Goal: Task Accomplishment & Management: Use online tool/utility

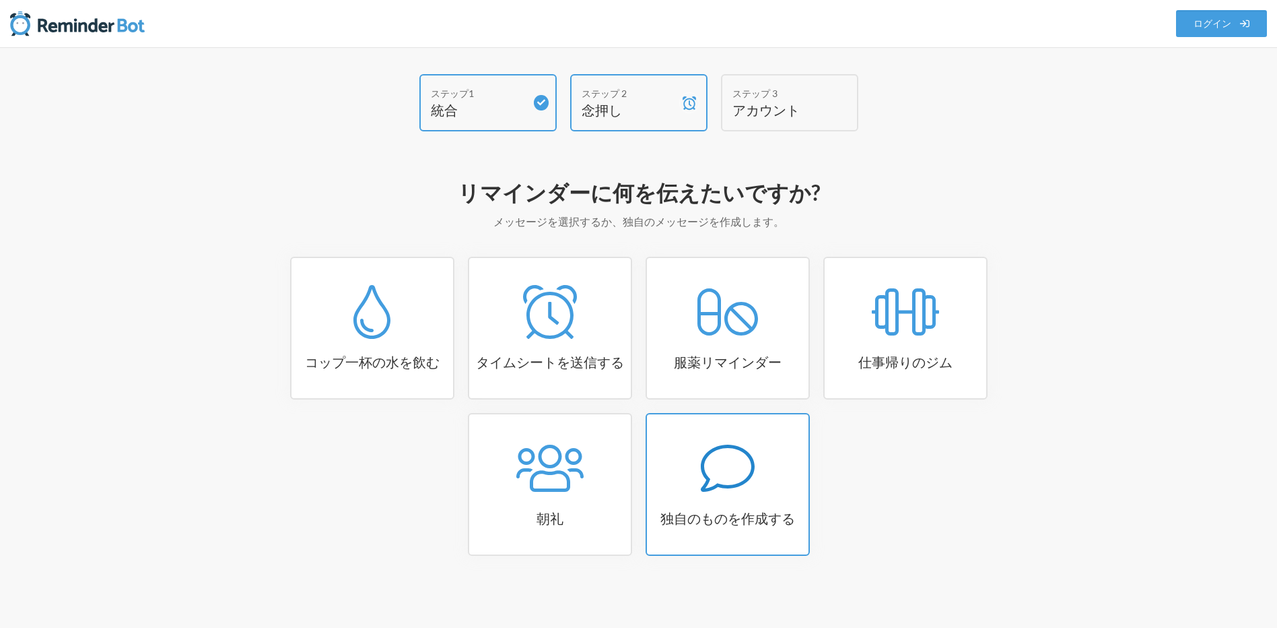
click at [701, 471] on icon at bounding box center [728, 468] width 54 height 54
select select "11:30:00"
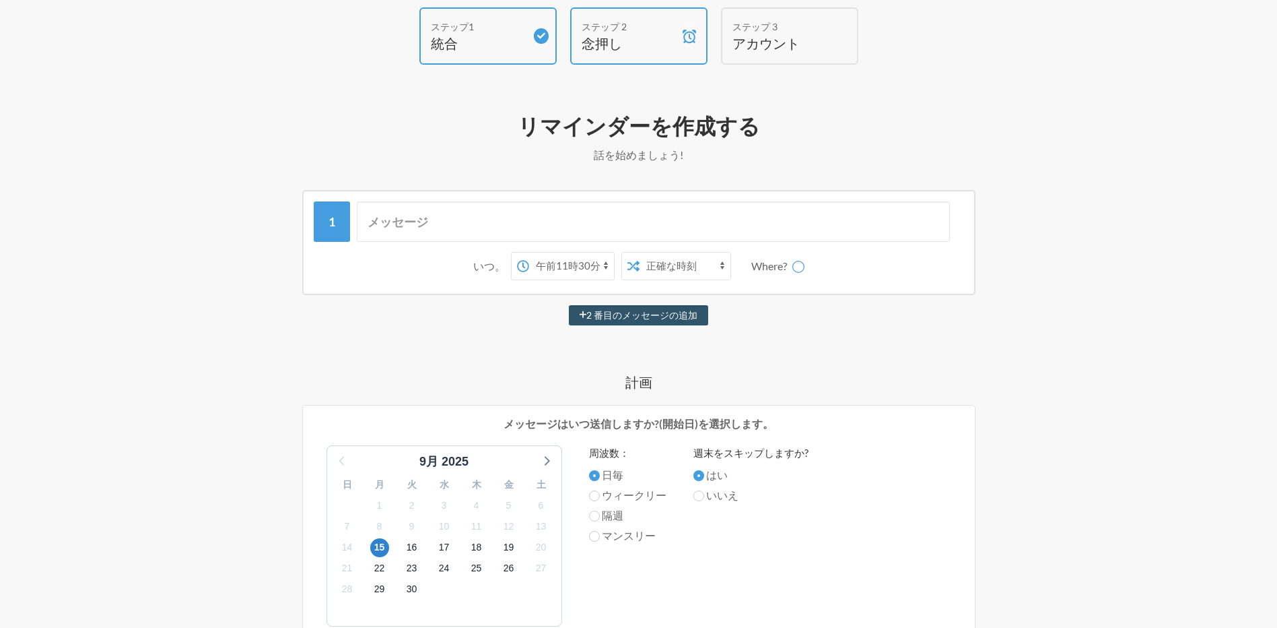
scroll to position [67, 0]
click at [477, 226] on input "text" at bounding box center [653, 221] width 593 height 40
type input "勤怠入力を忘れずに！"
click at [507, 269] on select "午前12時00分 午前12時15分 午前12時30分 午前12時45分 午前1時00分 午前1時15分 午前1時30分 午前1時45分 午前2:00 午前2時…" at bounding box center [518, 265] width 85 height 27
select select "18:00:00"
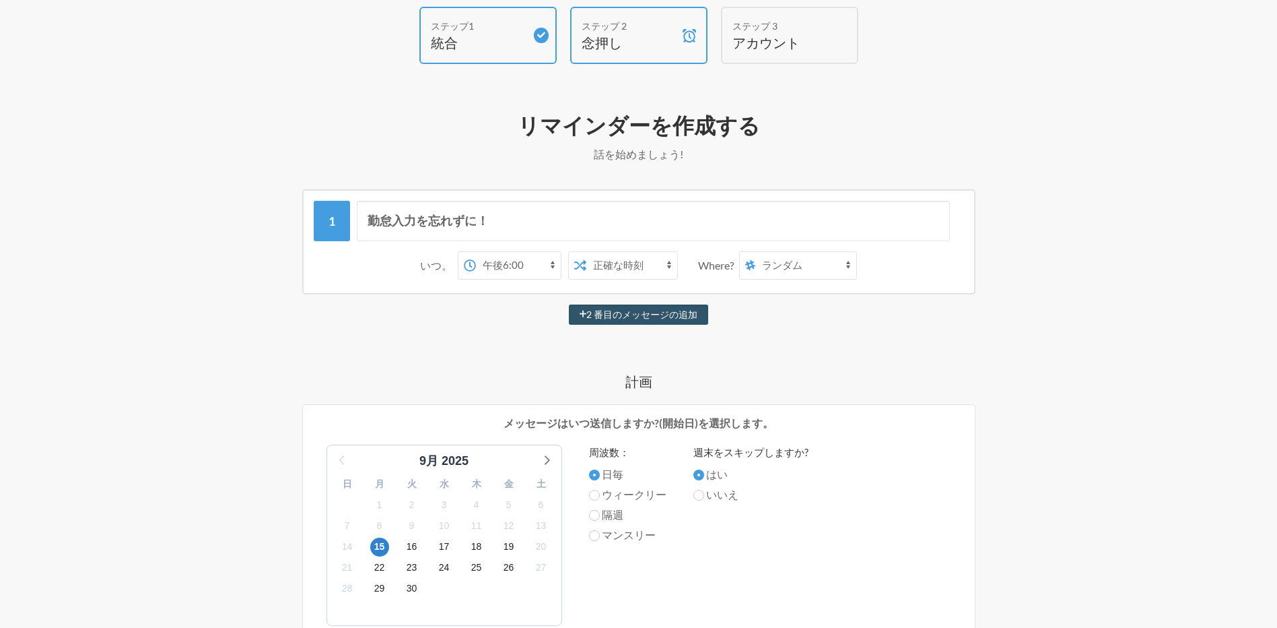
click at [476, 252] on select "午前12時00分 午前12時15分 午前12時30分 午前12時45分 午前1時00分 午前1時15分 午前1時30分 午前1時45分 午前2:00 午前2時…" at bounding box center [518, 265] width 85 height 27
click at [638, 266] on select "正確な時刻 ランダムな時間" at bounding box center [631, 265] width 91 height 27
click at [805, 270] on select "ランダム ｳﾞｪｵﾘｱｼﾞｪﾈｯﾂ 全般 来客お知らせﾁｬﾝﾈﾙ ﾃﾚﾜｰｸﾁｬﾝﾈﾙ 業務 jeis運転情報-定例ワーキング 管理_進捗管理 戸籍_現行_t…" at bounding box center [805, 265] width 101 height 27
click at [813, 265] on select "ランダム ｳﾞｪｵﾘｱｼﾞｪﾈｯﾂ 全般 来客お知らせﾁｬﾝﾈﾙ ﾃﾚﾜｰｸﾁｬﾝﾈﾙ 業務 jeis運転情報-定例ワーキング 管理_進捗管理 戸籍_現行_t…" at bounding box center [805, 265] width 101 height 27
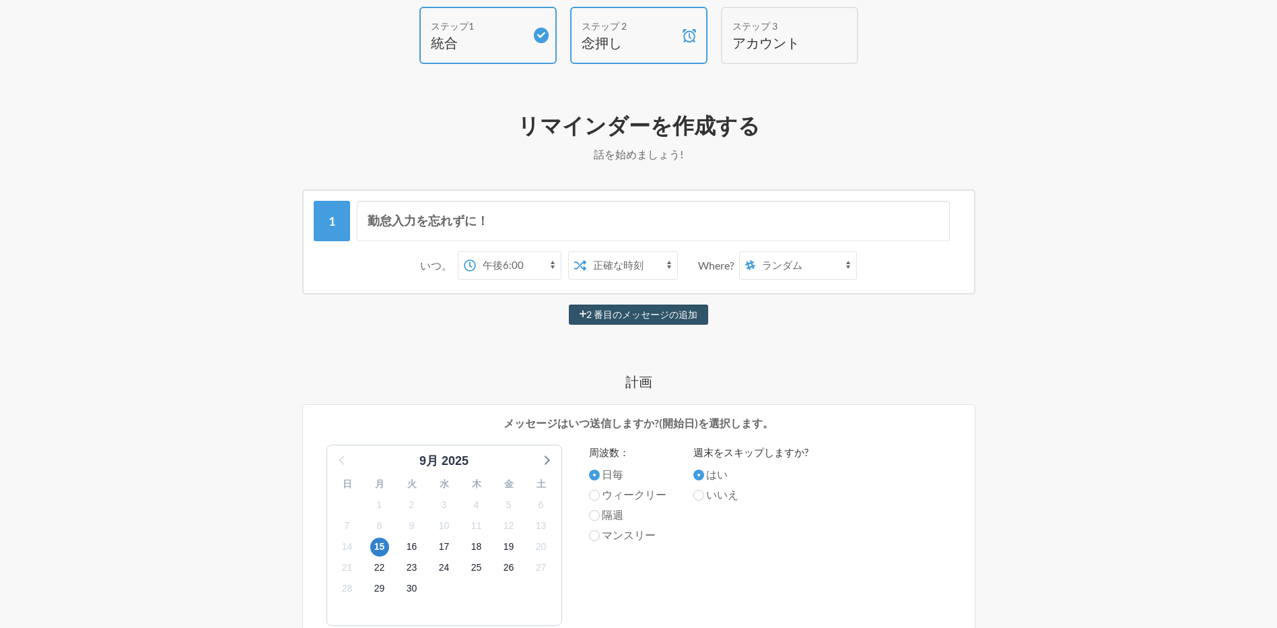
click at [813, 265] on select "ランダム ｳﾞｪｵﾘｱｼﾞｪﾈｯﾂ 全般 来客お知らせﾁｬﾝﾈﾙ ﾃﾚﾜｰｸﾁｬﾝﾈﾙ 業務 jeis運転情報-定例ワーキング 管理_進捗管理 戸籍_現行_t…" at bounding box center [805, 265] width 101 height 27
drag, startPoint x: 803, startPoint y: 265, endPoint x: 751, endPoint y: 263, distance: 51.2
click at [751, 263] on div "ランダム ｳﾞｪｵﾘｱｼﾞｪﾈｯﾂ 全般 来客お知らせﾁｬﾝﾈﾙ ﾃﾚﾜｰｸﾁｬﾝﾈﾙ 業務 jeis運転情報-定例ワーキング 管理_進捗管理 戸籍_現行_t…" at bounding box center [798, 265] width 119 height 28
click at [728, 300] on div "勤怠入力を忘れずに！ いつ。 午前12時00分 午前12時15分 午前12時30分 午前12時45分 午前1時00分 午前1時15分 午前1時30分 午前1時…" at bounding box center [638, 552] width 781 height 726
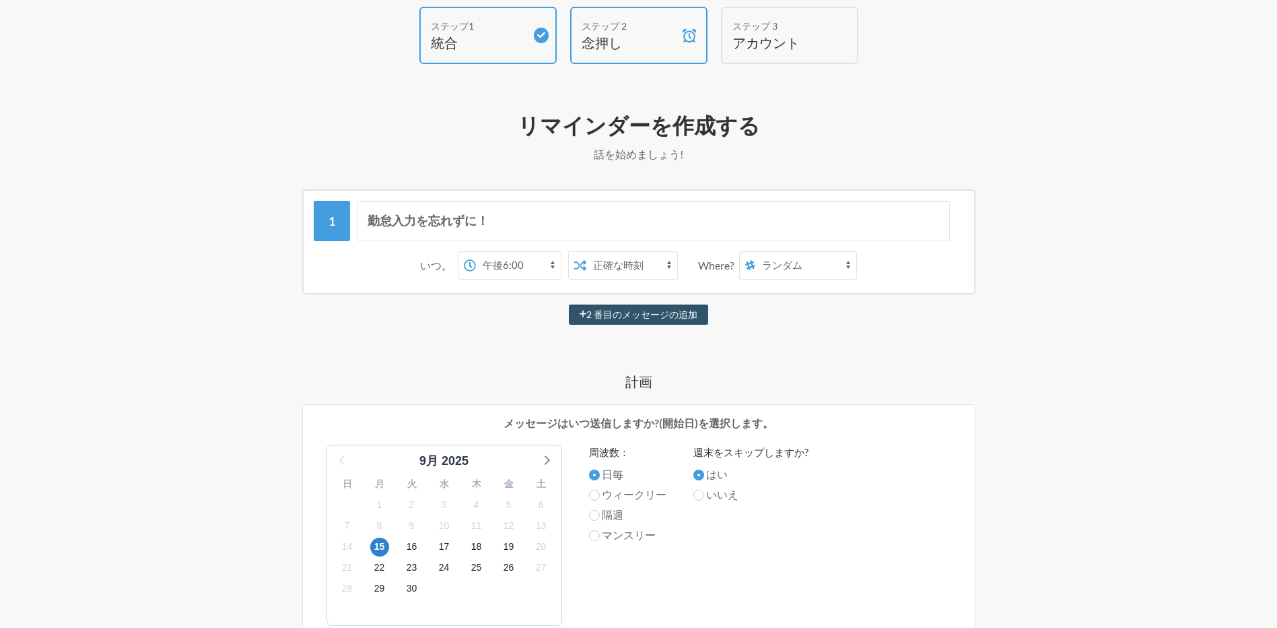
click at [821, 261] on select "ランダム ｳﾞｪｵﾘｱｼﾞｪﾈｯﾂ 全般 来客お知らせﾁｬﾝﾈﾙ ﾃﾚﾜｰｸﾁｬﾝﾈﾙ 業務 jeis運転情報-定例ワーキング 管理_進捗管理 戸籍_現行_t…" at bounding box center [805, 265] width 101 height 27
click at [691, 355] on div "勤怠入力を忘れずに！ いつ。 午前12時00分 午前12時15分 午前12時30分 午前12時45分 午前1時00分 午前1時15分 午前1時30分 午前1時…" at bounding box center [638, 552] width 781 height 726
click at [805, 257] on select "ランダム ｳﾞｪｵﾘｱｼﾞｪﾈｯﾂ 全般 来客お知らせﾁｬﾝﾈﾙ ﾃﾚﾜｰｸﾁｬﾝﾈﾙ 業務 jeis運転情報-定例ワーキング 管理_進捗管理 戸籍_現行_t…" at bounding box center [805, 265] width 101 height 27
click at [935, 363] on div "勤怠入力を忘れずに！ いつ。 午前12時00分 午前12時15分 午前12時30分 午前12時45分 午前1時00分 午前1時15分 午前1時30分 午前1時…" at bounding box center [638, 552] width 781 height 726
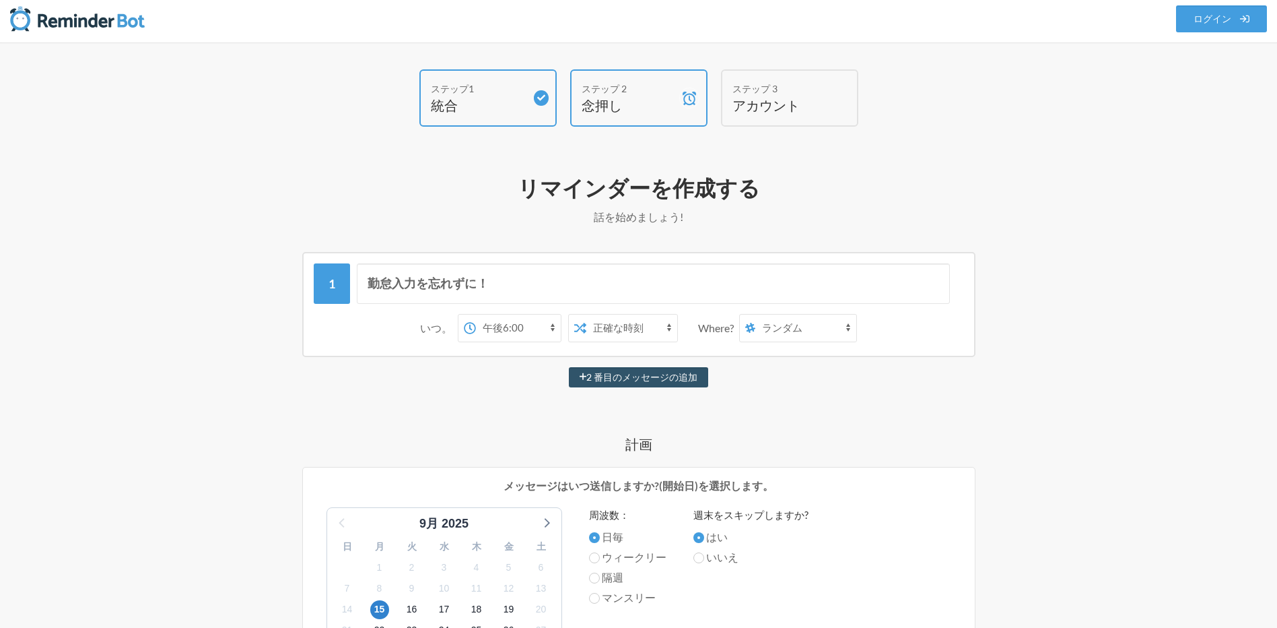
scroll to position [0, 0]
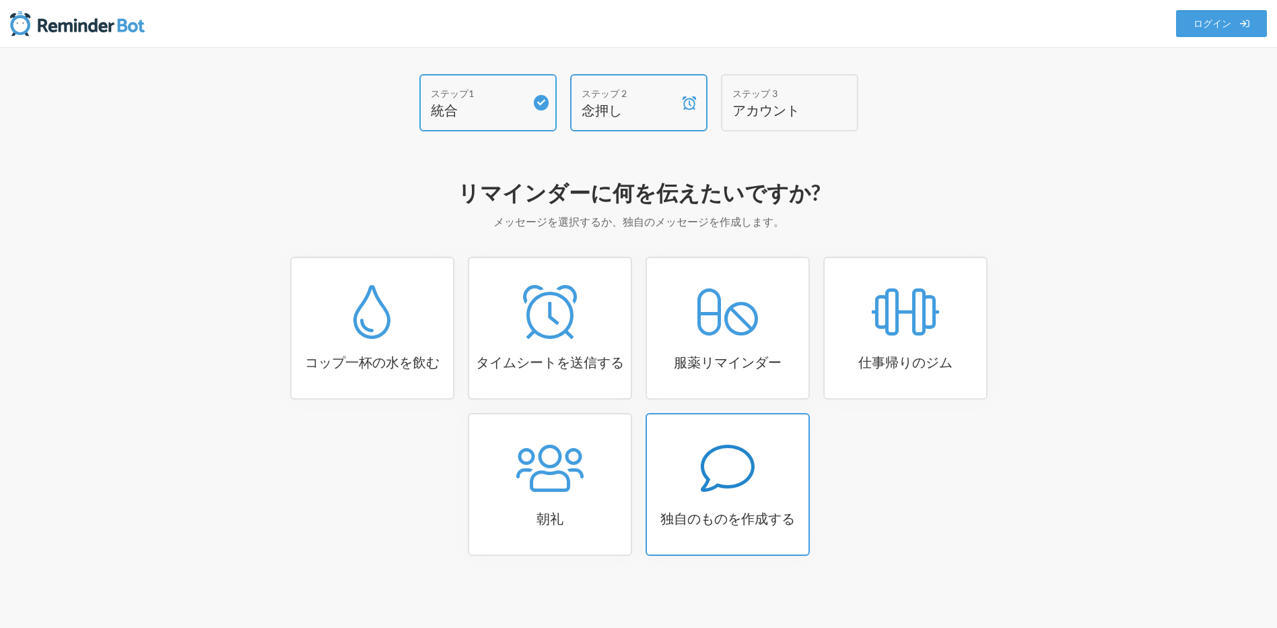
click at [790, 477] on div at bounding box center [728, 468] width 162 height 54
select select "07:30:00"
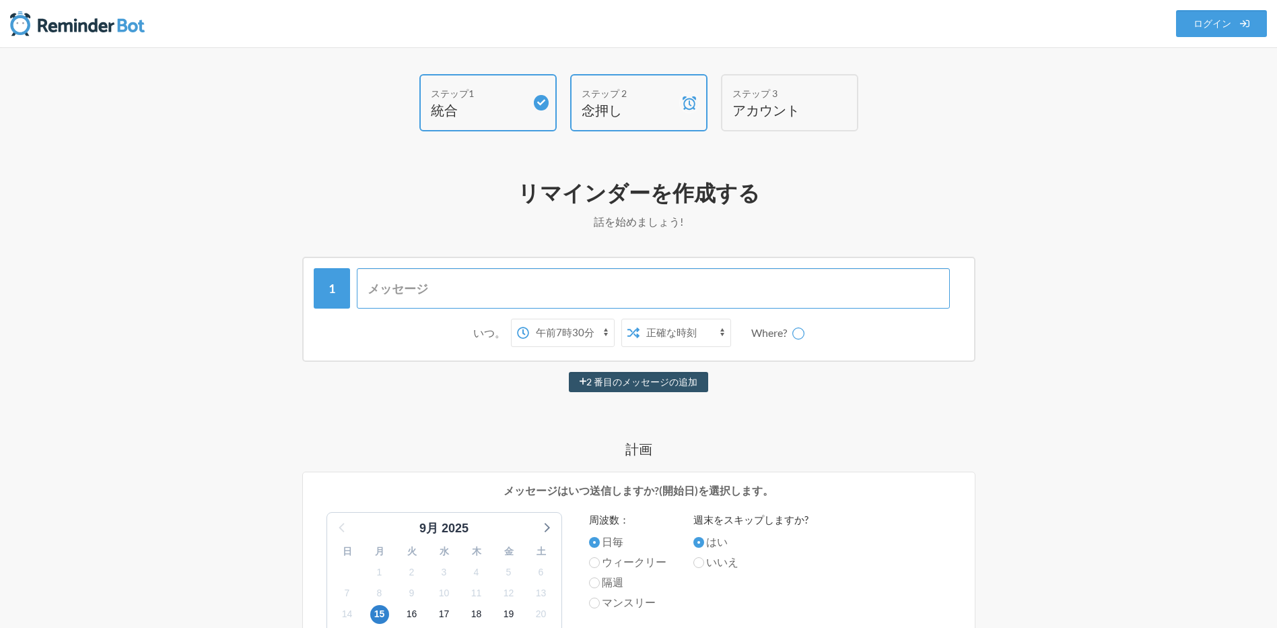
click at [575, 292] on input "text" at bounding box center [653, 288] width 593 height 40
type input "勤怠入力を忘れずに！"
click at [815, 337] on select "ランダム ｳﾞｪｵﾘｱｼﾞｪﾈｯﾂ 全般 来客お知らせﾁｬﾝﾈﾙ ﾃﾚﾜｰｸﾁｬﾝﾈﾙ 業務 jeis運転情報-定例ワーキング 管理_進捗管理 戸籍_現行_t…" at bounding box center [805, 332] width 101 height 27
select select "C09FUD869UY"
click at [755, 319] on select "ランダム ｳﾞｪｵﾘｱｼﾞｪﾈｯﾂ 全般 来客お知らせﾁｬﾝﾈﾙ ﾃﾚﾜｰｸﾁｬﾝﾈﾙ 業務 jeis運転情報-定例ワーキング 管理_進捗管理 戸籍_現行_t…" at bounding box center [805, 332] width 101 height 27
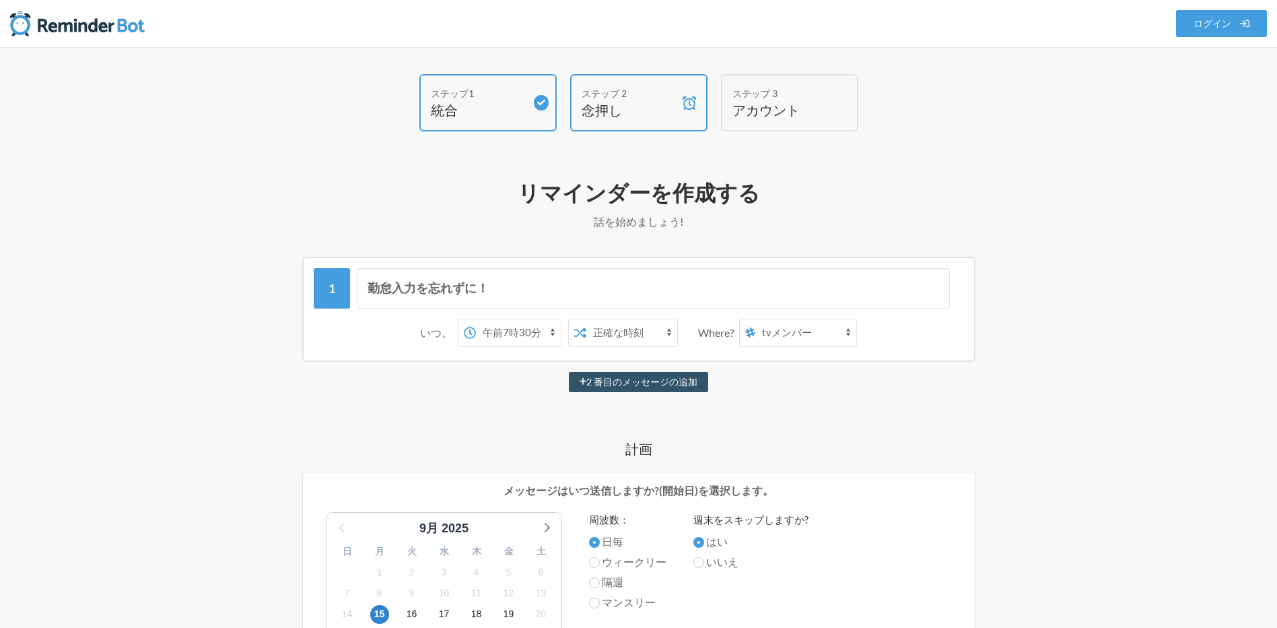
click at [671, 337] on select "正確な時刻 ランダムな時間" at bounding box center [631, 332] width 91 height 27
click at [551, 328] on select "午前12時00分 午前12時15分 午前12時30分 午前12時45分 午前1時00分 午前1時15分 午前1時30分 午前1時45分 午前2:00 午前2時…" at bounding box center [518, 332] width 85 height 27
select select "18:00:00"
click at [476, 319] on select "午前12時00分 午前12時15分 午前12時30分 午前12時45分 午前1時00分 午前1時15分 午前1時30分 午前1時45分 午前2:00 午前2時…" at bounding box center [518, 332] width 85 height 27
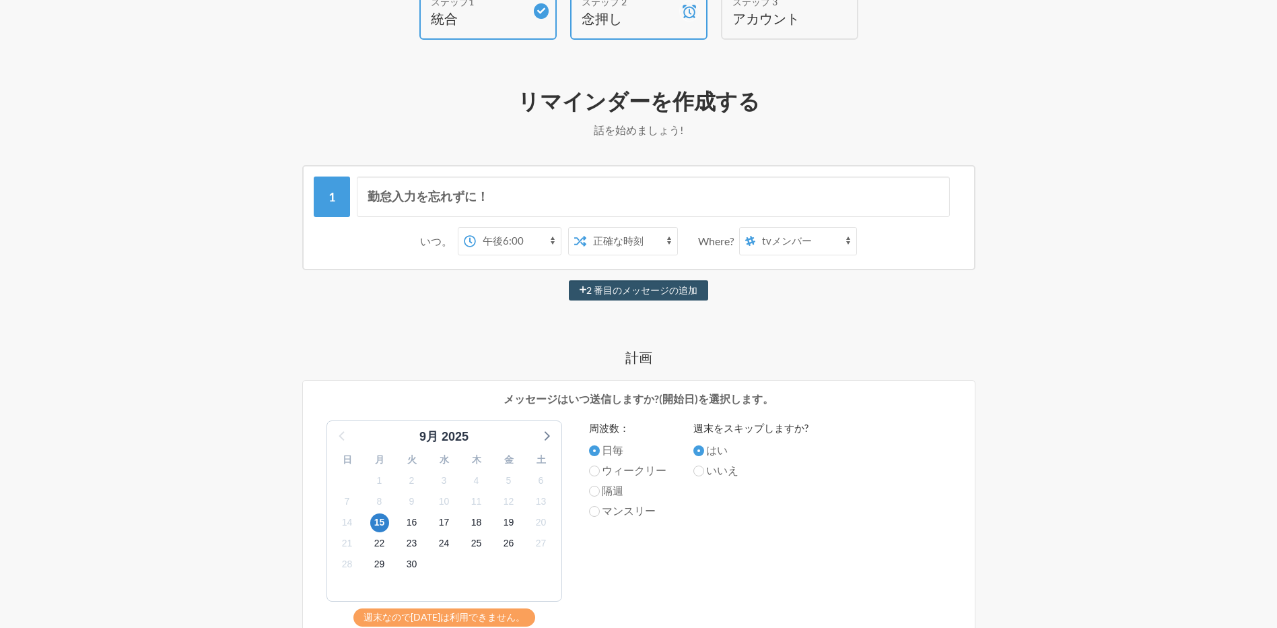
scroll to position [135, 0]
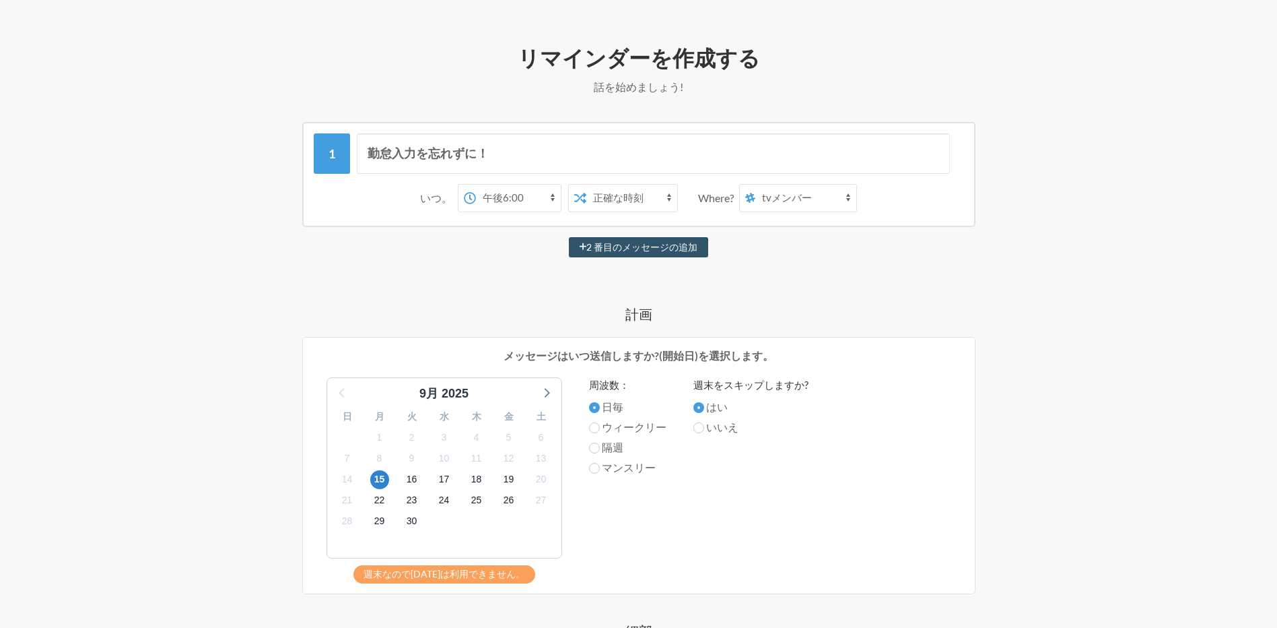
click at [303, 447] on div "メッセージはいつ送信しますか?(開始日)を選択します。 9月 [DATE] 日 月 火 [PERSON_NAME] 金 土 31 1 2 3 4 5 6 7 …" at bounding box center [638, 465] width 673 height 257
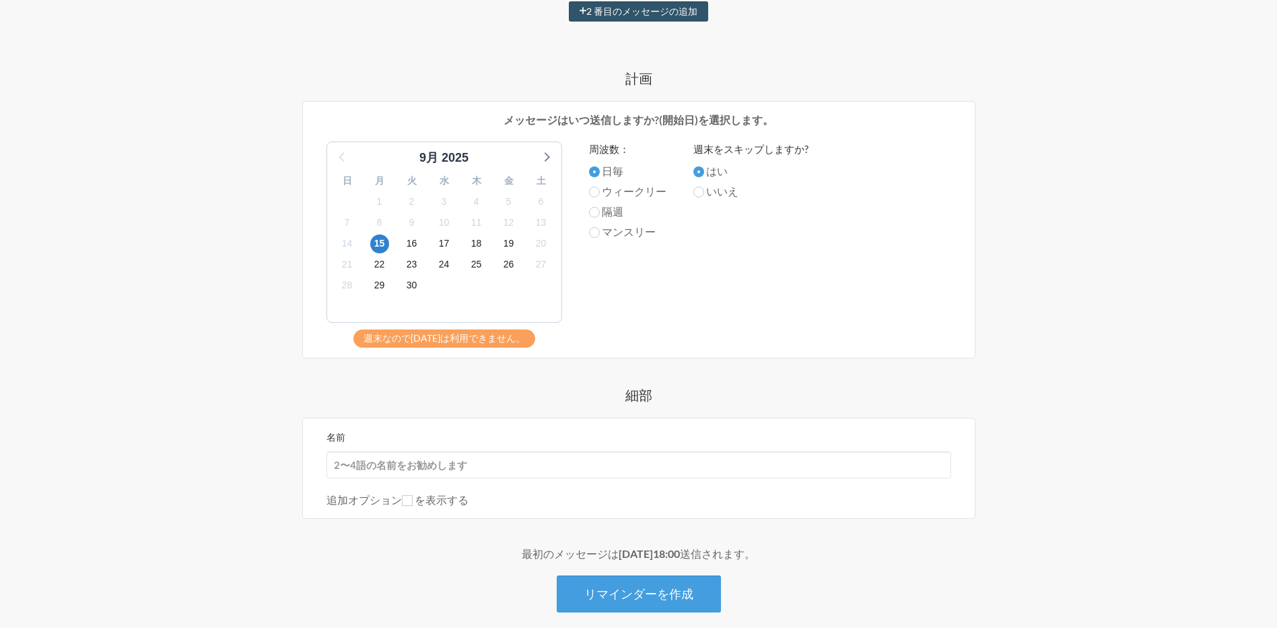
scroll to position [436, 0]
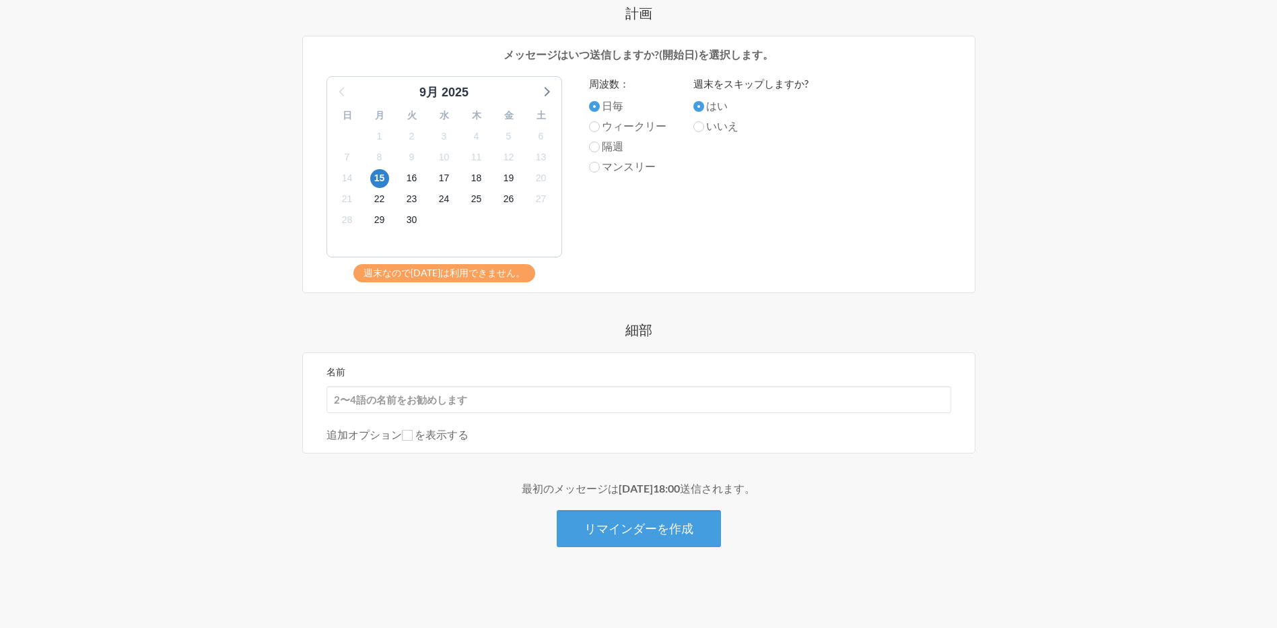
click at [651, 493] on strong "[DATE]18:00" at bounding box center [649, 487] width 61 height 13
click at [603, 129] on font "ウィークリー" at bounding box center [634, 125] width 65 height 13
click at [600, 129] on input "ウィークリー" at bounding box center [594, 126] width 11 height 11
radio input "true"
click at [596, 106] on input "日毎" at bounding box center [594, 106] width 11 height 11
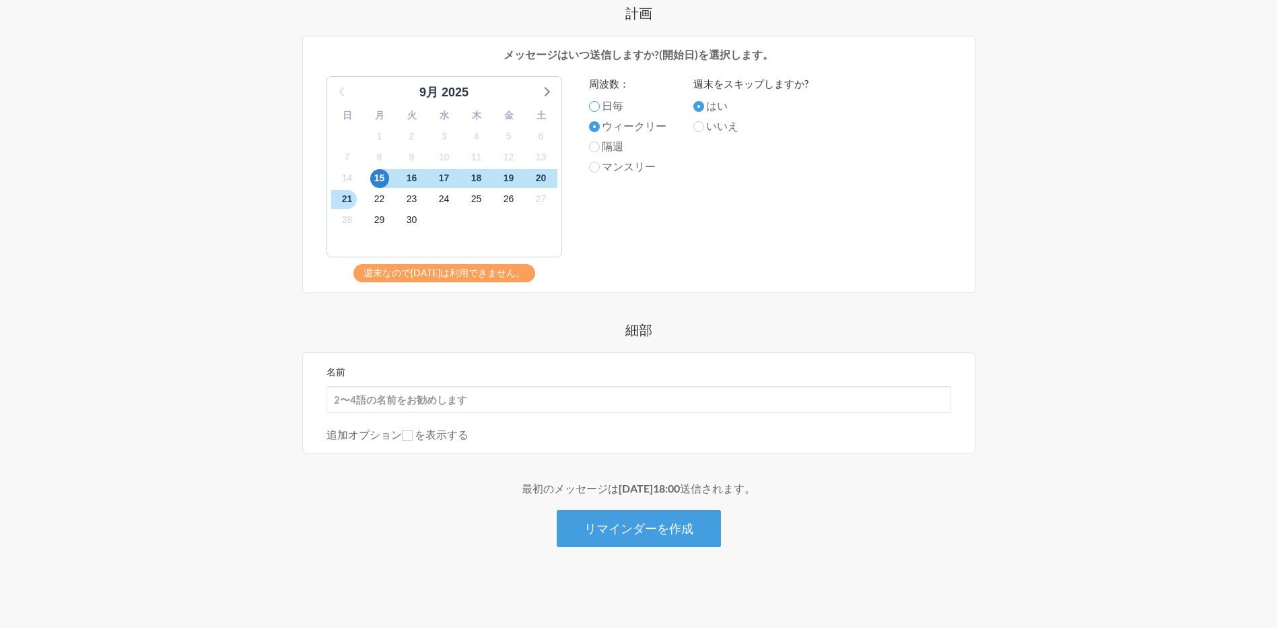
radio input "true"
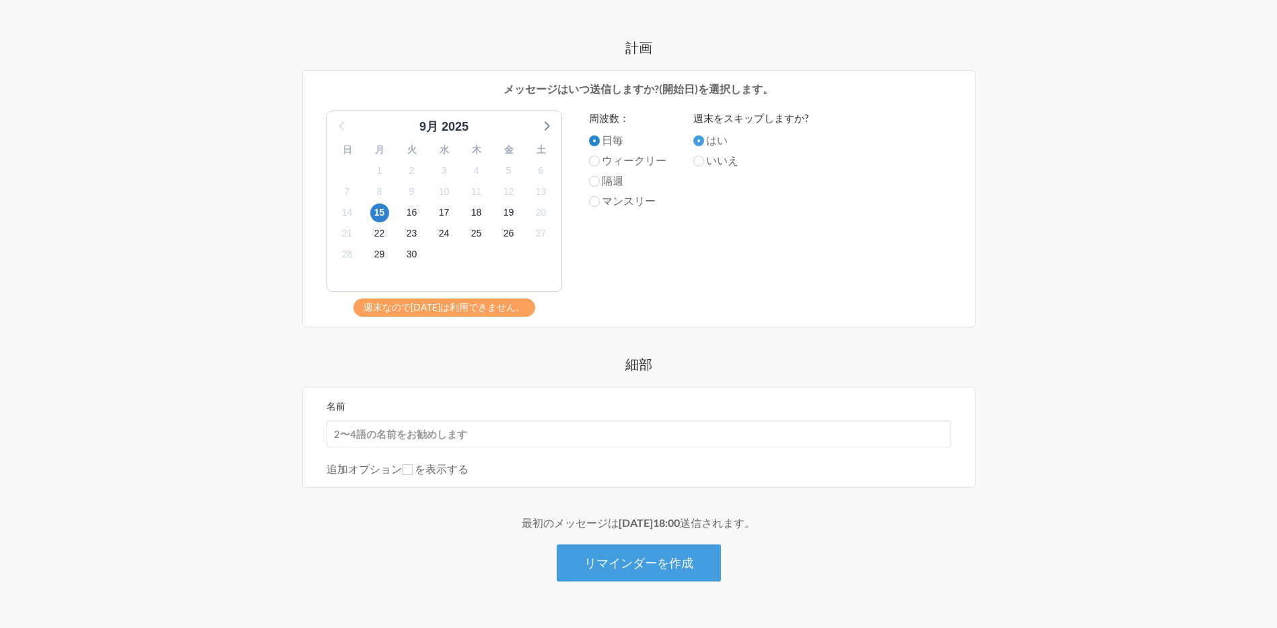
scroll to position [404, 0]
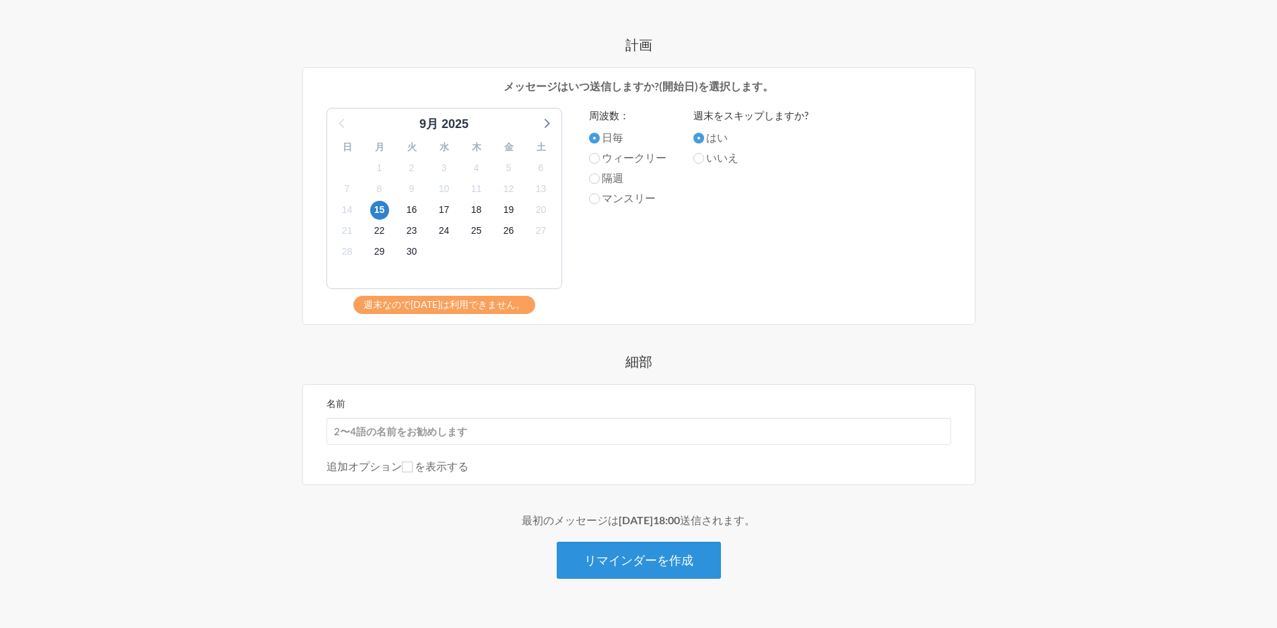
click at [621, 566] on button "リマインダーを作成" at bounding box center [639, 559] width 164 height 37
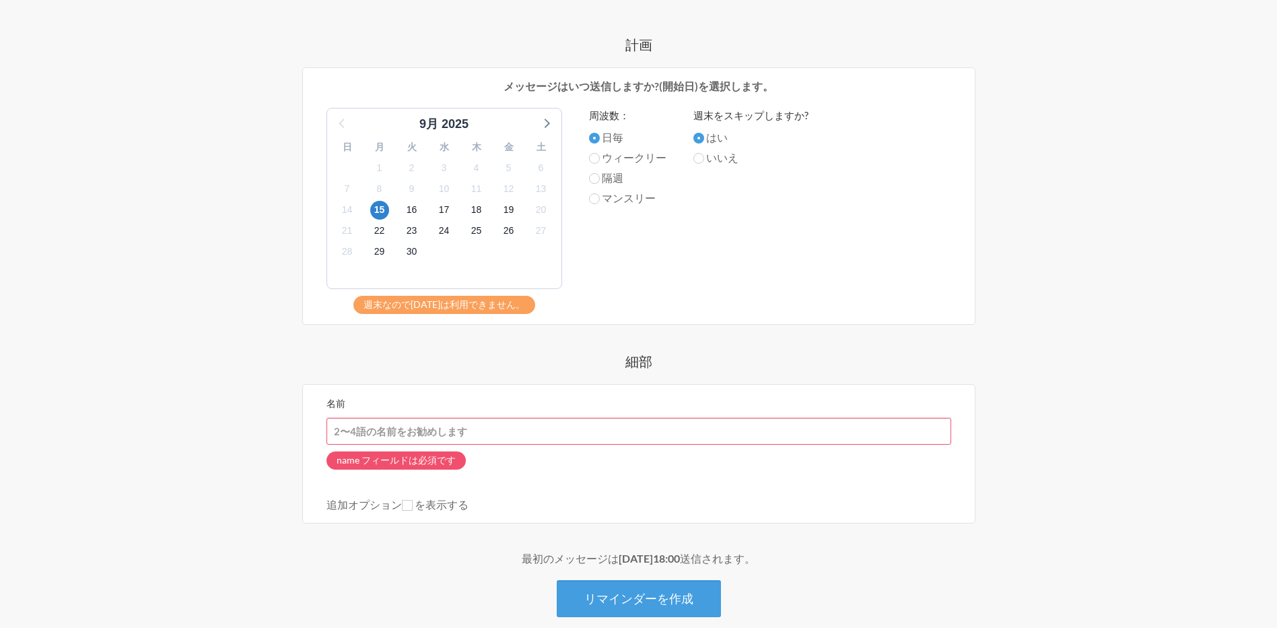
click at [454, 433] on input "名前" at bounding box center [639, 430] width 625 height 27
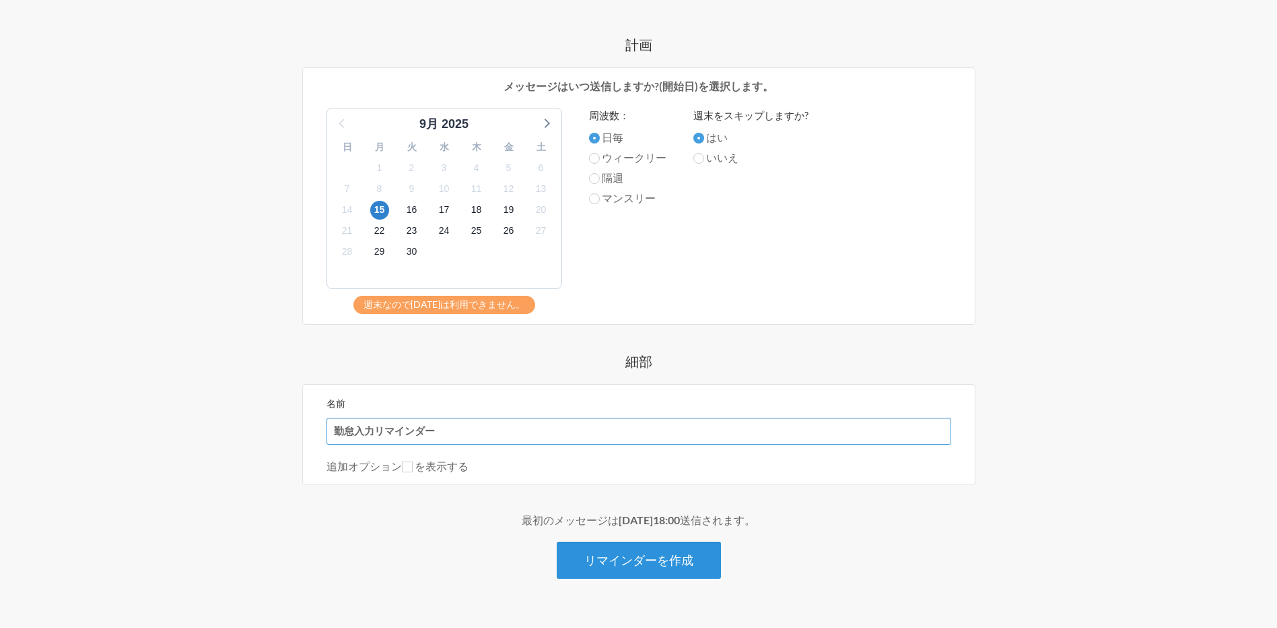
type input "勤怠入力リマインダー"
click at [646, 573] on button "リマインダーを作成" at bounding box center [639, 559] width 164 height 37
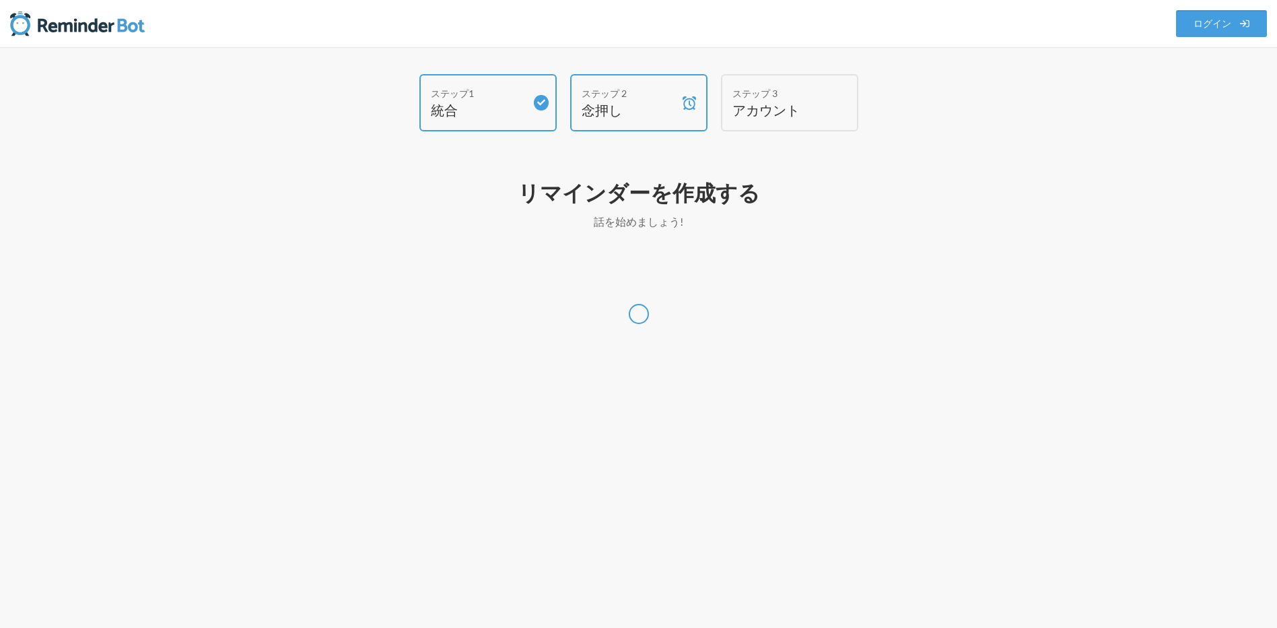
scroll to position [0, 0]
select select "[GEOGRAPHIC_DATA]/[GEOGRAPHIC_DATA]"
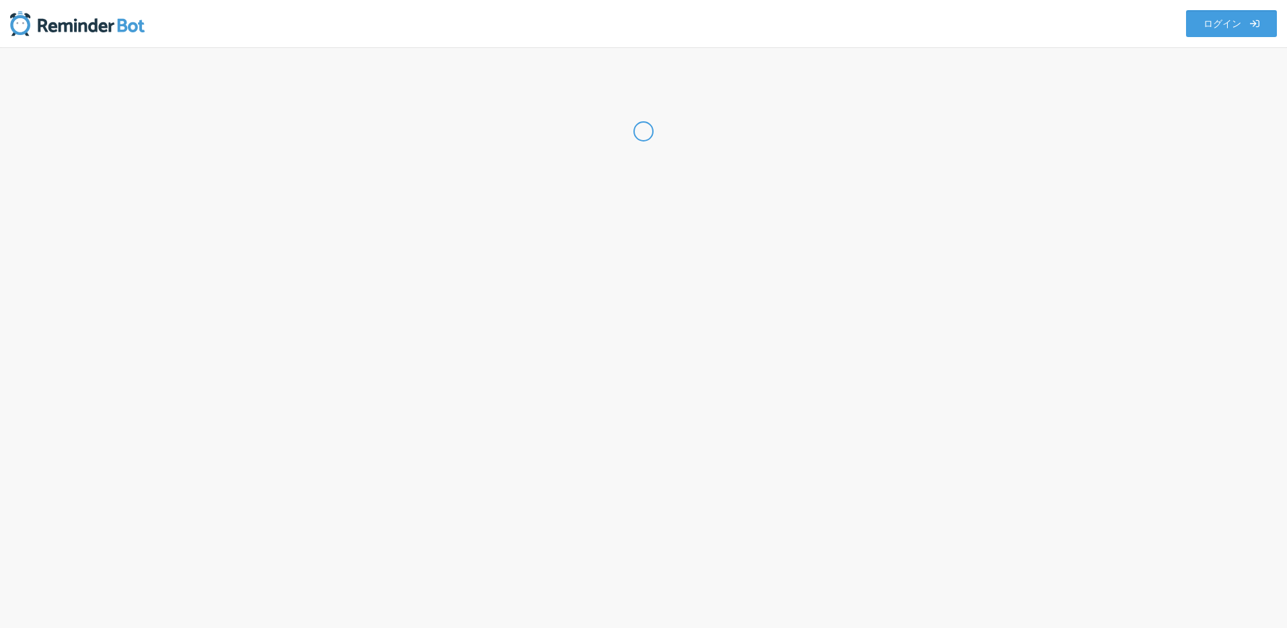
select select "JP"
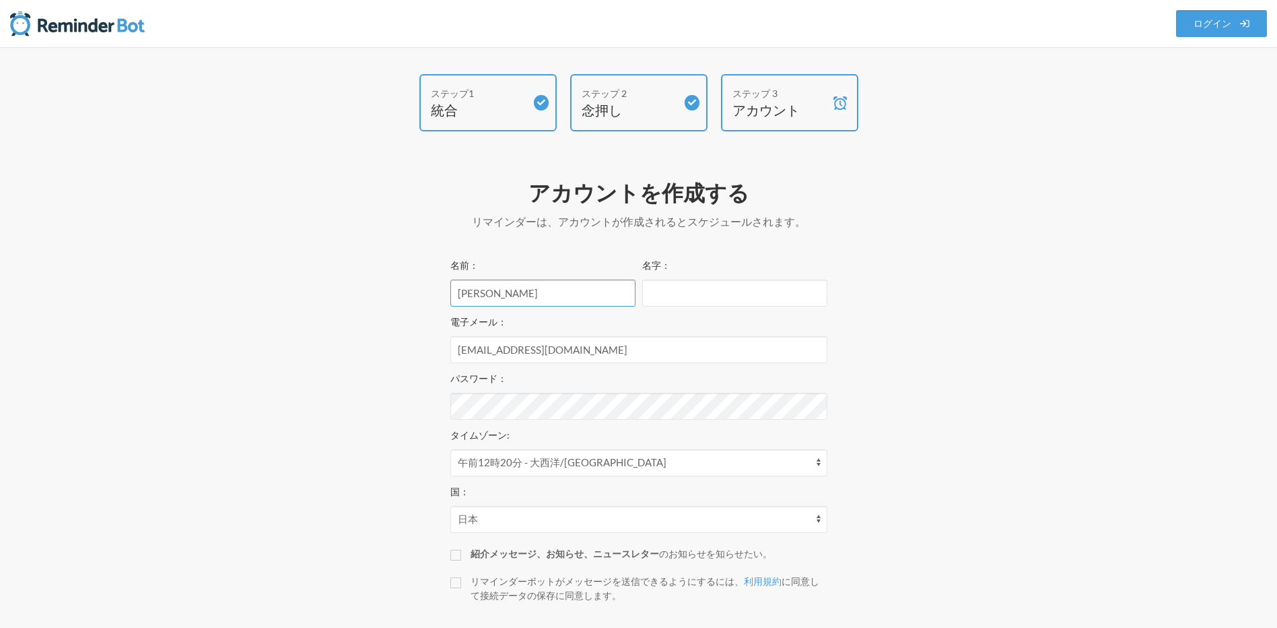
click at [574, 293] on input "[PERSON_NAME]" at bounding box center [542, 292] width 185 height 27
drag, startPoint x: 478, startPoint y: 288, endPoint x: 442, endPoint y: 292, distance: 36.6
click at [442, 292] on div "アカウントを作成する リマインダーは、アカウントが作成されるとスケジュールされます。 トライアルが開始されます サブスクリプションには 0 日間のトライアルが…" at bounding box center [639, 422] width 404 height 501
type input "[PERSON_NAME]"
click at [685, 296] on input "名字：" at bounding box center [734, 292] width 185 height 27
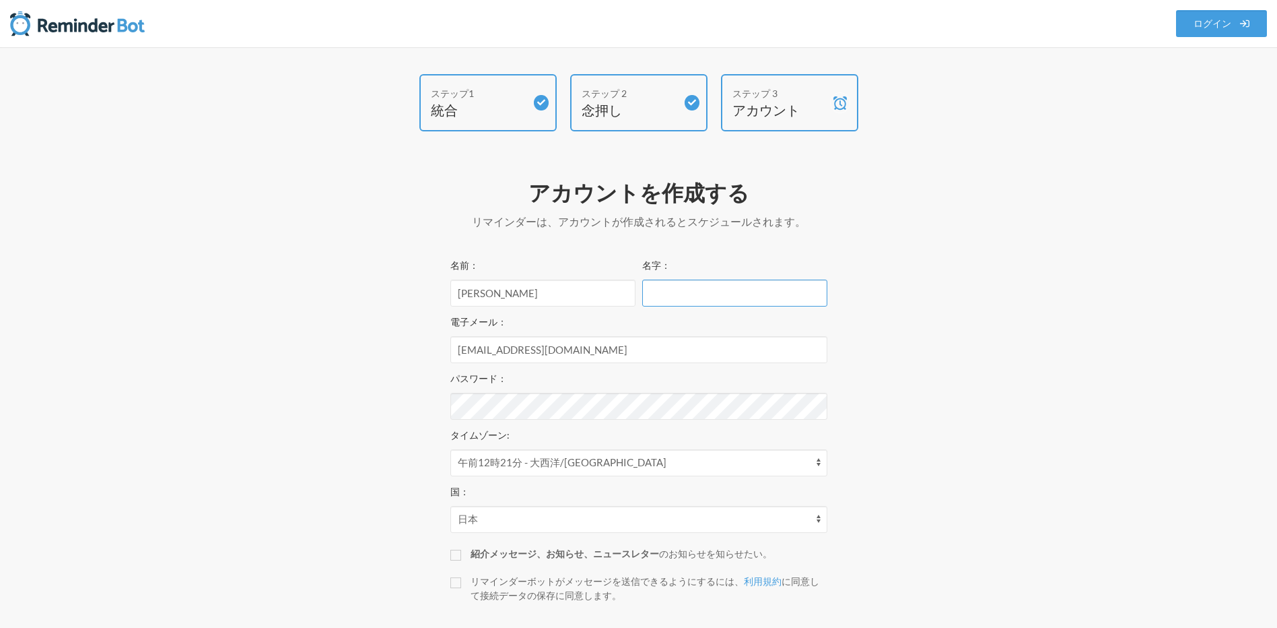
paste input "[PERSON_NAME]"
type input "[PERSON_NAME]"
click at [469, 292] on input "[PERSON_NAME]" at bounding box center [542, 292] width 185 height 27
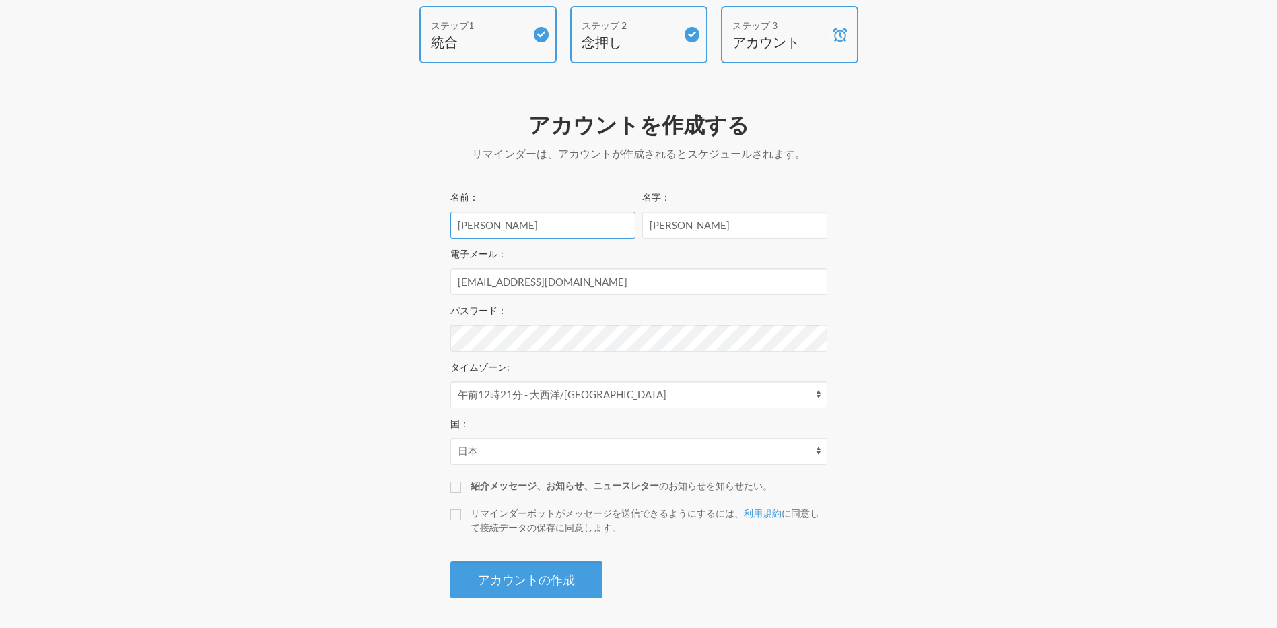
scroll to position [72, 0]
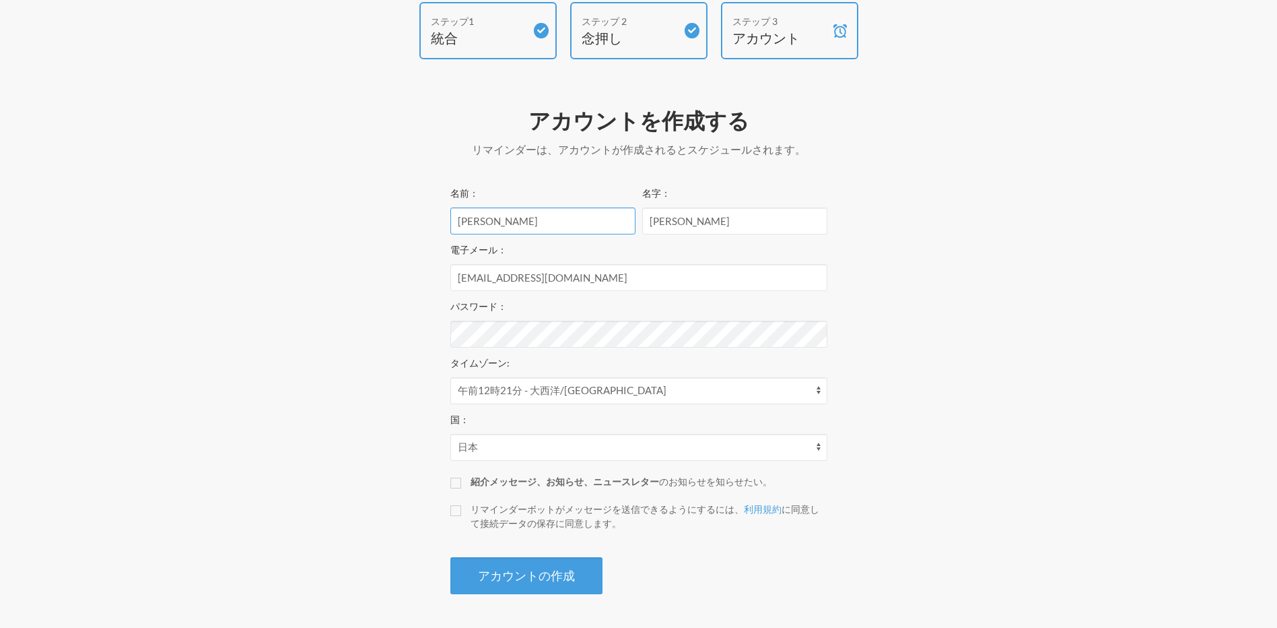
type input "[PERSON_NAME]"
click at [913, 333] on div "ステップ1 統合 ステップ 2 念押し ステップ 3 アカウント アカウントを作成する リマインダーは、アカウントが作成されるとスケジュールされます。 トライ…" at bounding box center [639, 301] width 808 height 599
click at [540, 580] on button "アカウントの作成" at bounding box center [526, 575] width 152 height 37
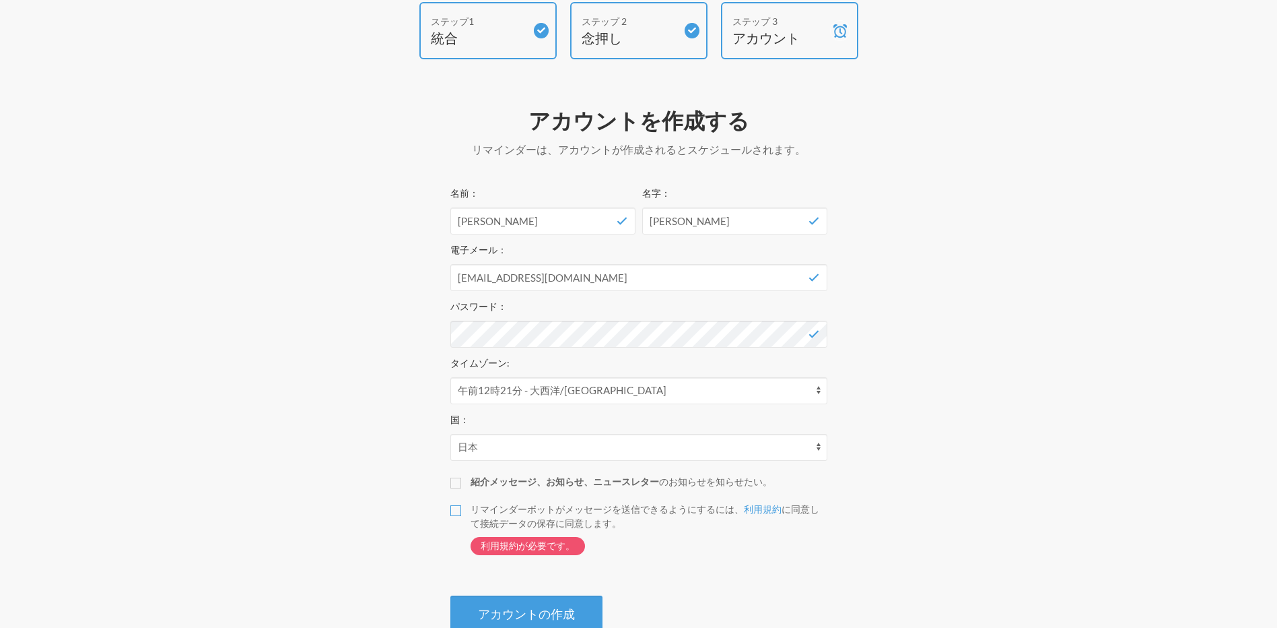
click at [454, 511] on input "リマインダーボットがメッセージを送信できるようにするには、 利用規約 に同意して接続データの保存に同意します。 利用規約が必要です。" at bounding box center [455, 510] width 11 height 11
checkbox input "true"
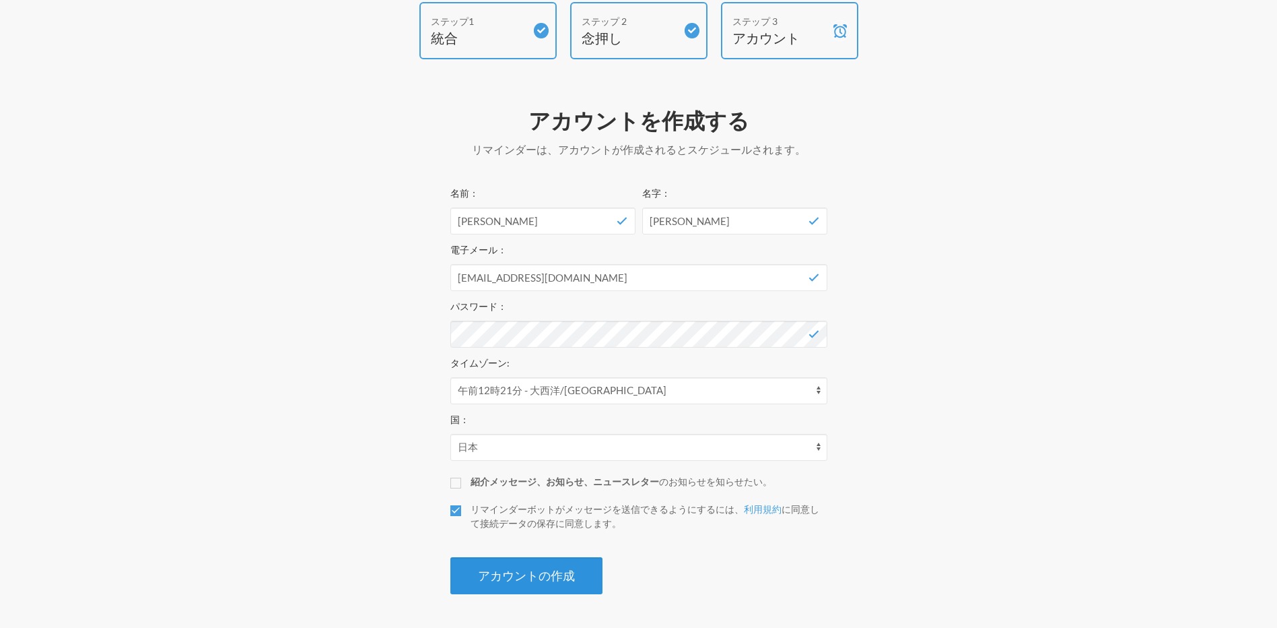
click at [539, 573] on button "アカウントの作成" at bounding box center [526, 575] width 152 height 37
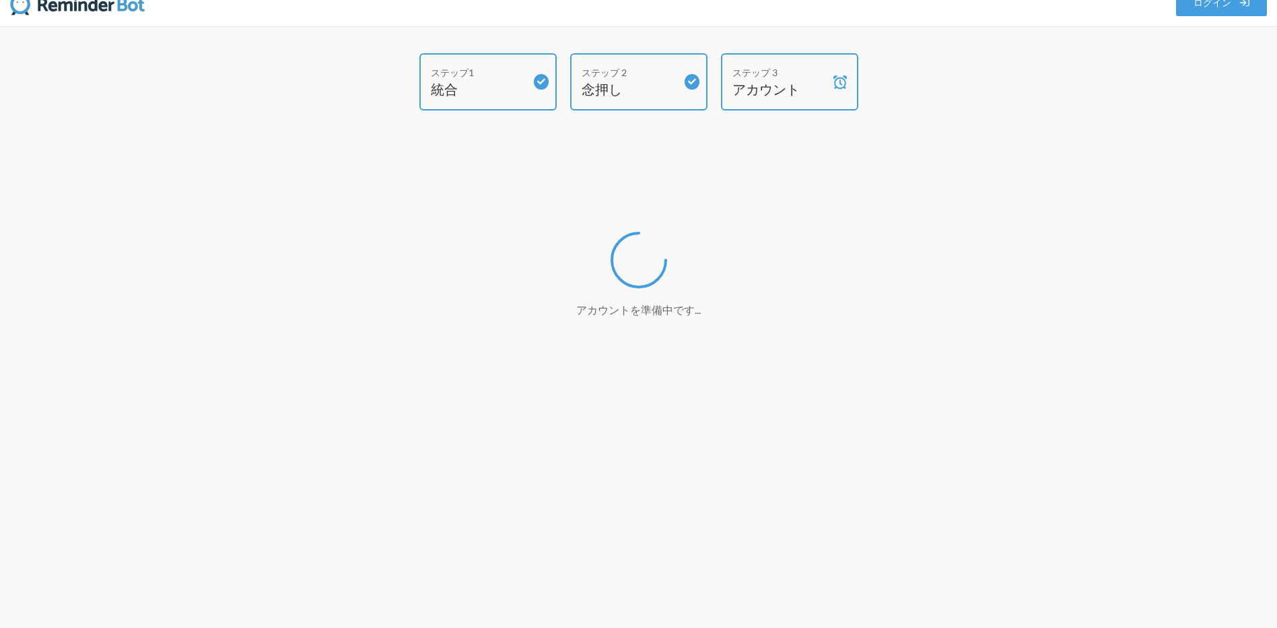
scroll to position [21, 0]
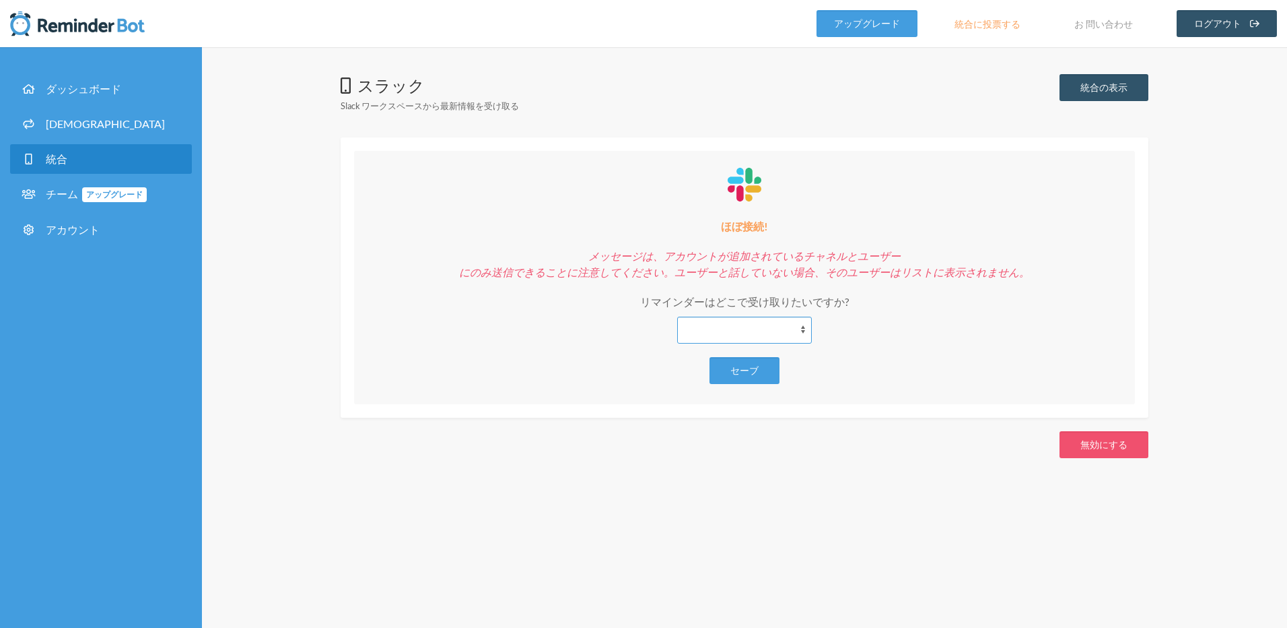
click at [784, 332] on select "**********" at bounding box center [744, 329] width 135 height 27
select select "**********"
click at [677, 316] on select "**********" at bounding box center [744, 329] width 135 height 27
click at [757, 366] on button "セーブ" at bounding box center [745, 370] width 70 height 27
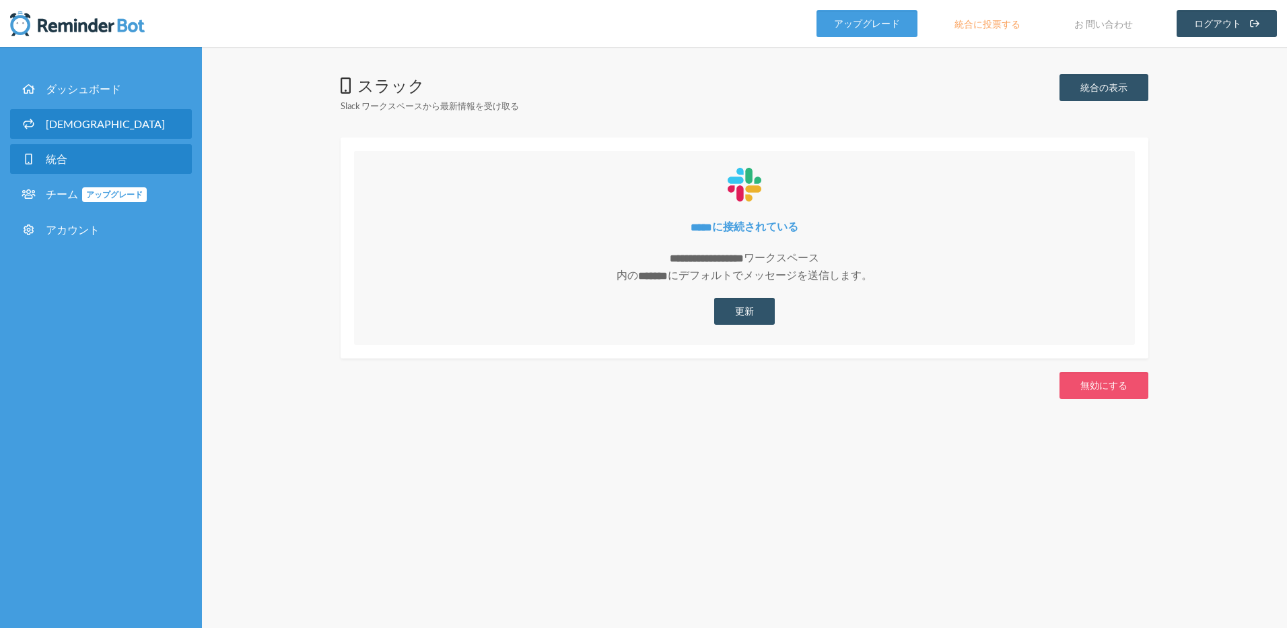
click at [55, 127] on span "アラーム" at bounding box center [105, 123] width 119 height 13
